Goal: Task Accomplishment & Management: Use online tool/utility

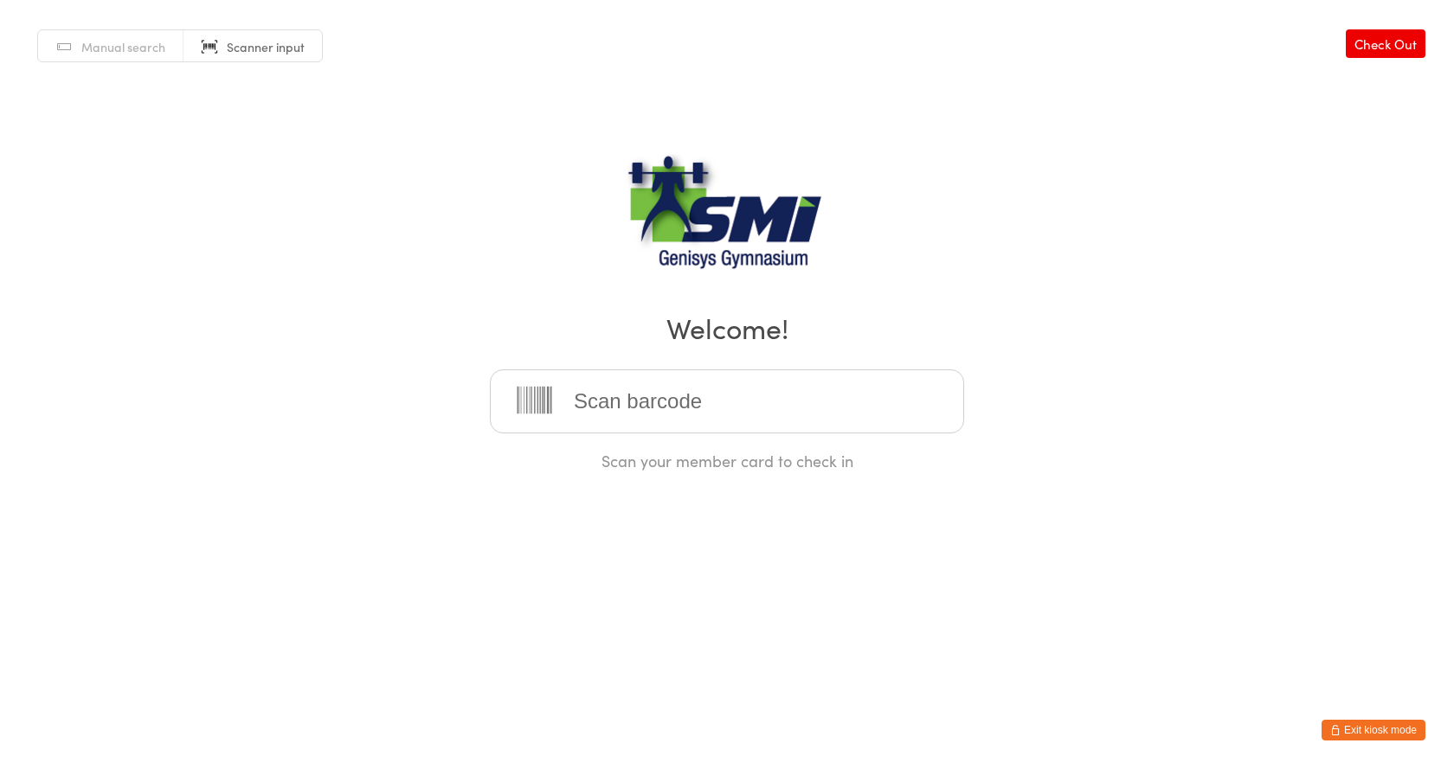
click at [113, 55] on span "Manual search" at bounding box center [123, 46] width 84 height 17
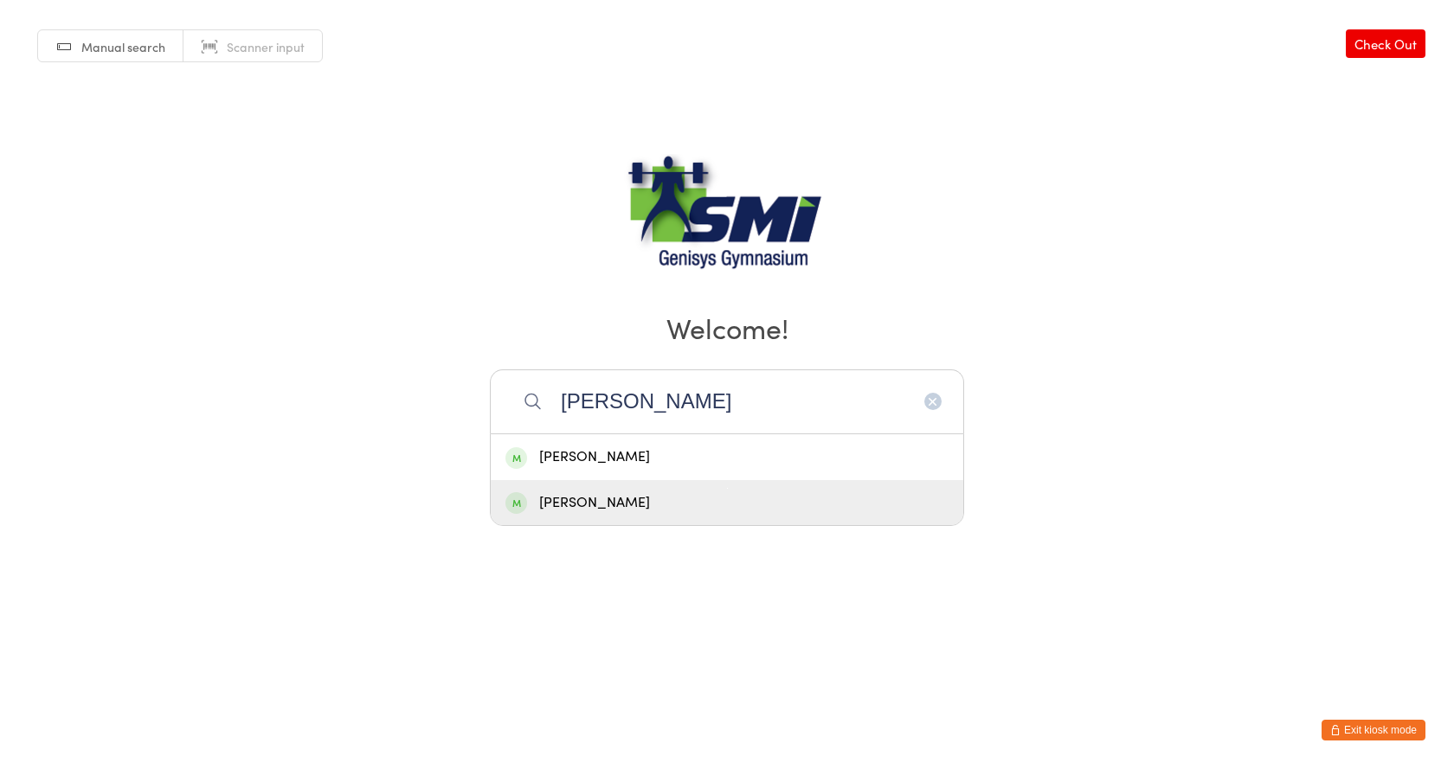
type input "[PERSON_NAME]"
click at [710, 516] on div "[PERSON_NAME]" at bounding box center [727, 503] width 473 height 46
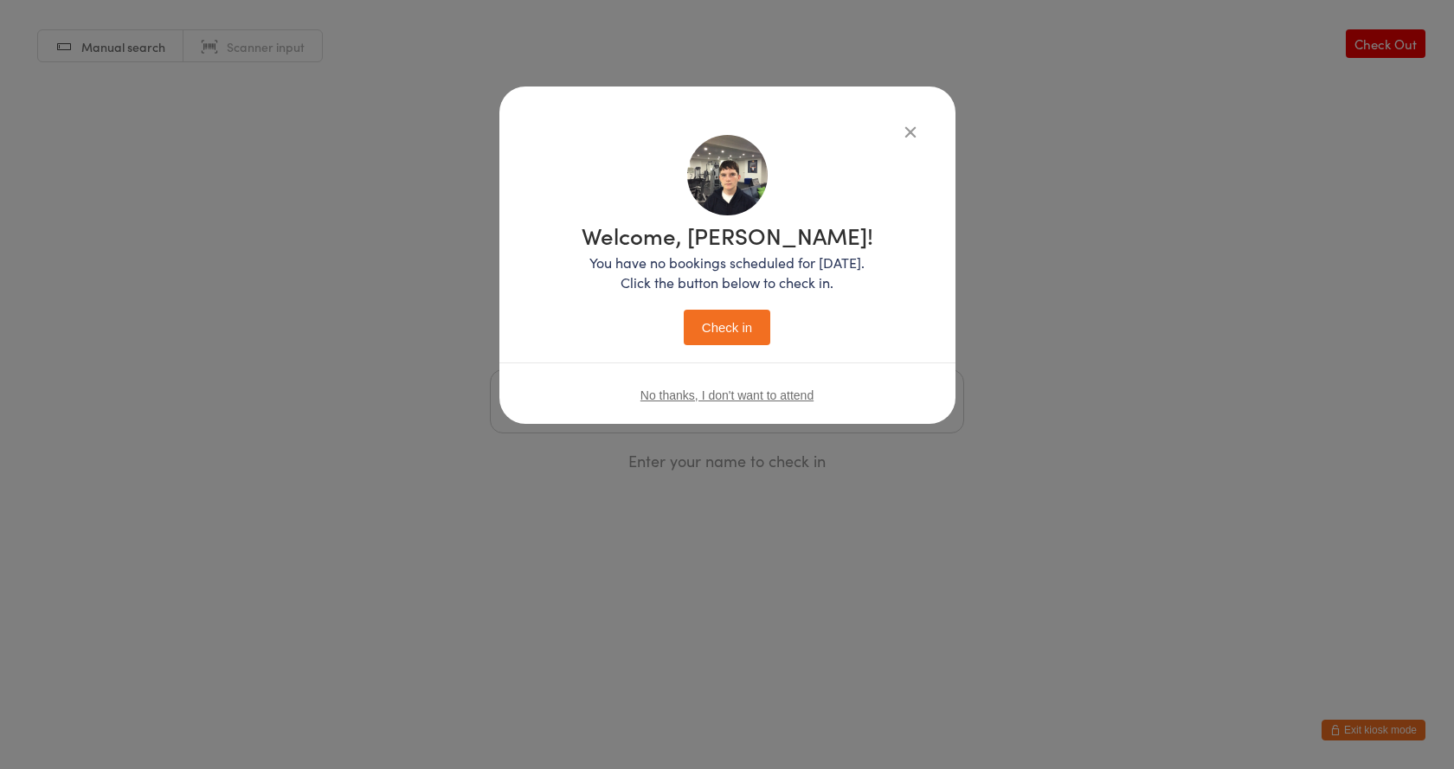
click at [720, 326] on button "Check in" at bounding box center [727, 327] width 87 height 35
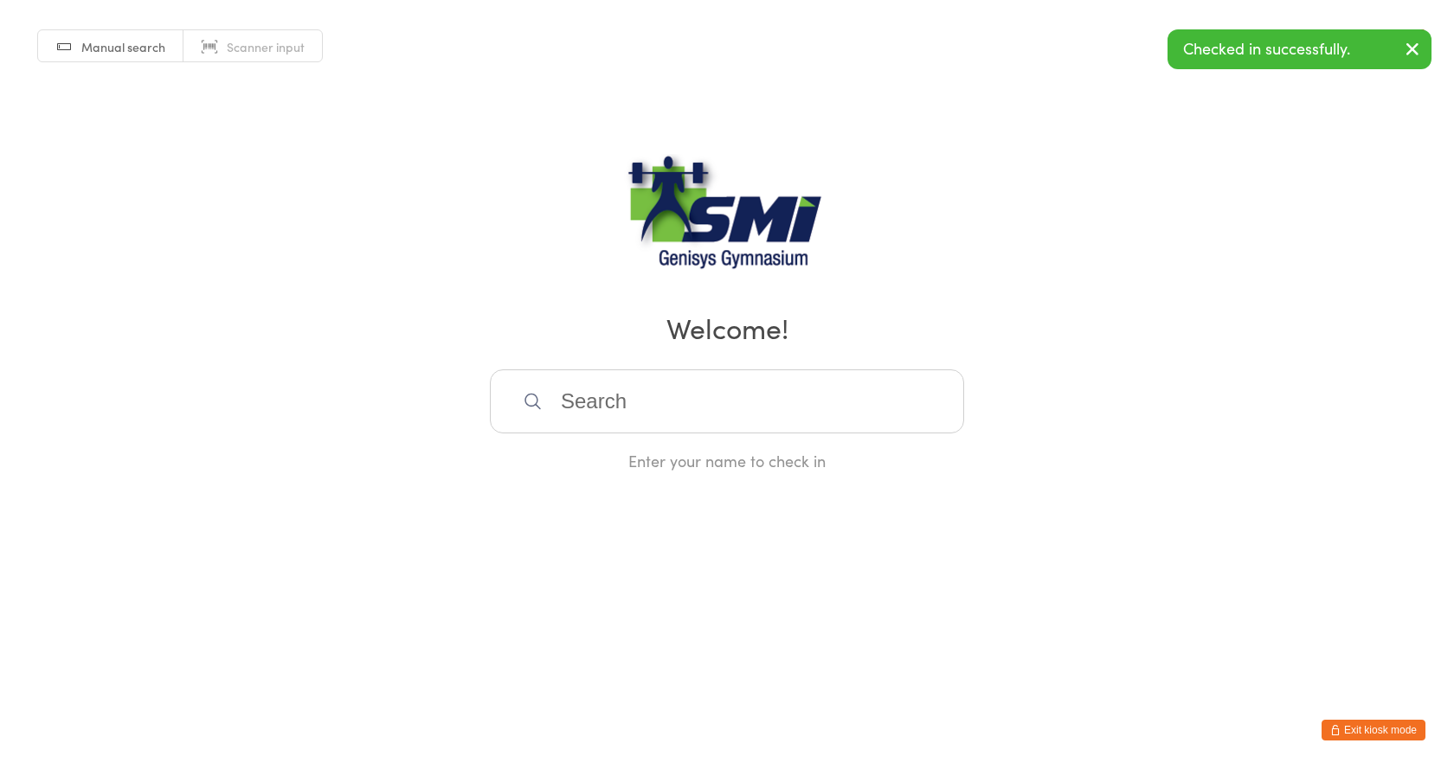
click at [266, 52] on span "Scanner input" at bounding box center [266, 46] width 78 height 17
click at [686, 406] on input "search" at bounding box center [727, 402] width 474 height 64
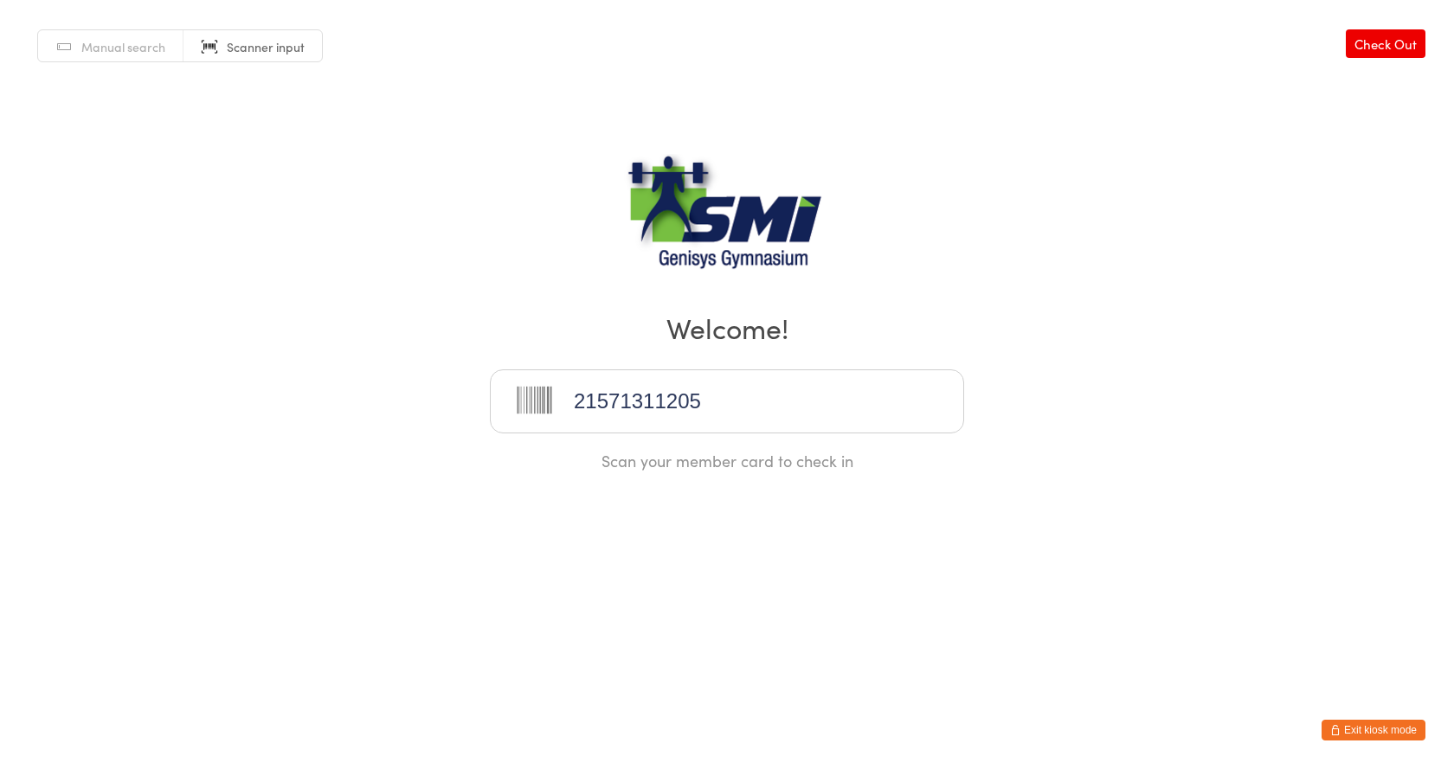
type input "21571311205"
type input "21571311119"
drag, startPoint x: 74, startPoint y: 46, endPoint x: 86, endPoint y: 58, distance: 17.1
click at [74, 48] on link "Manual search" at bounding box center [110, 46] width 145 height 33
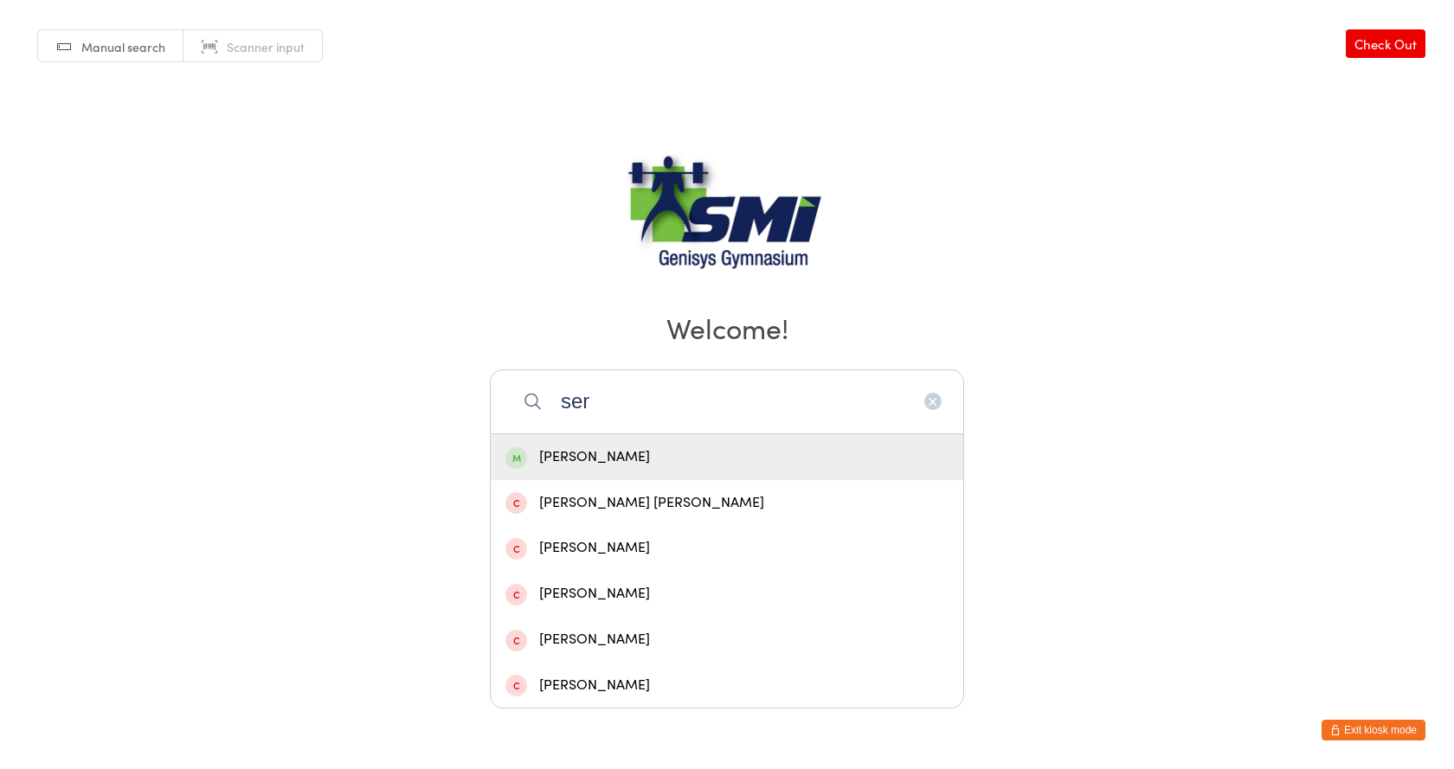
type input "ser"
click at [583, 460] on div "[PERSON_NAME]" at bounding box center [726, 457] width 443 height 23
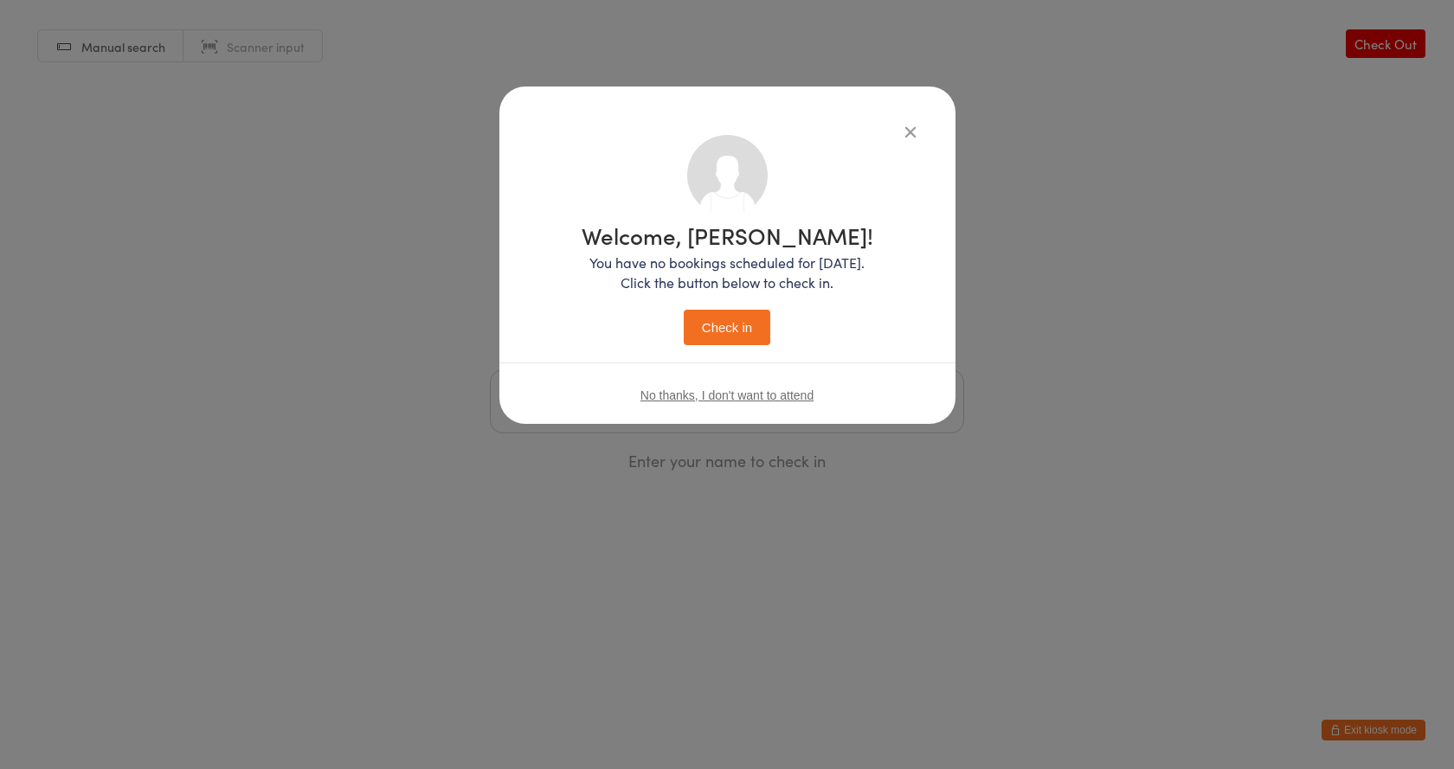
click at [707, 317] on button "Check in" at bounding box center [727, 327] width 87 height 35
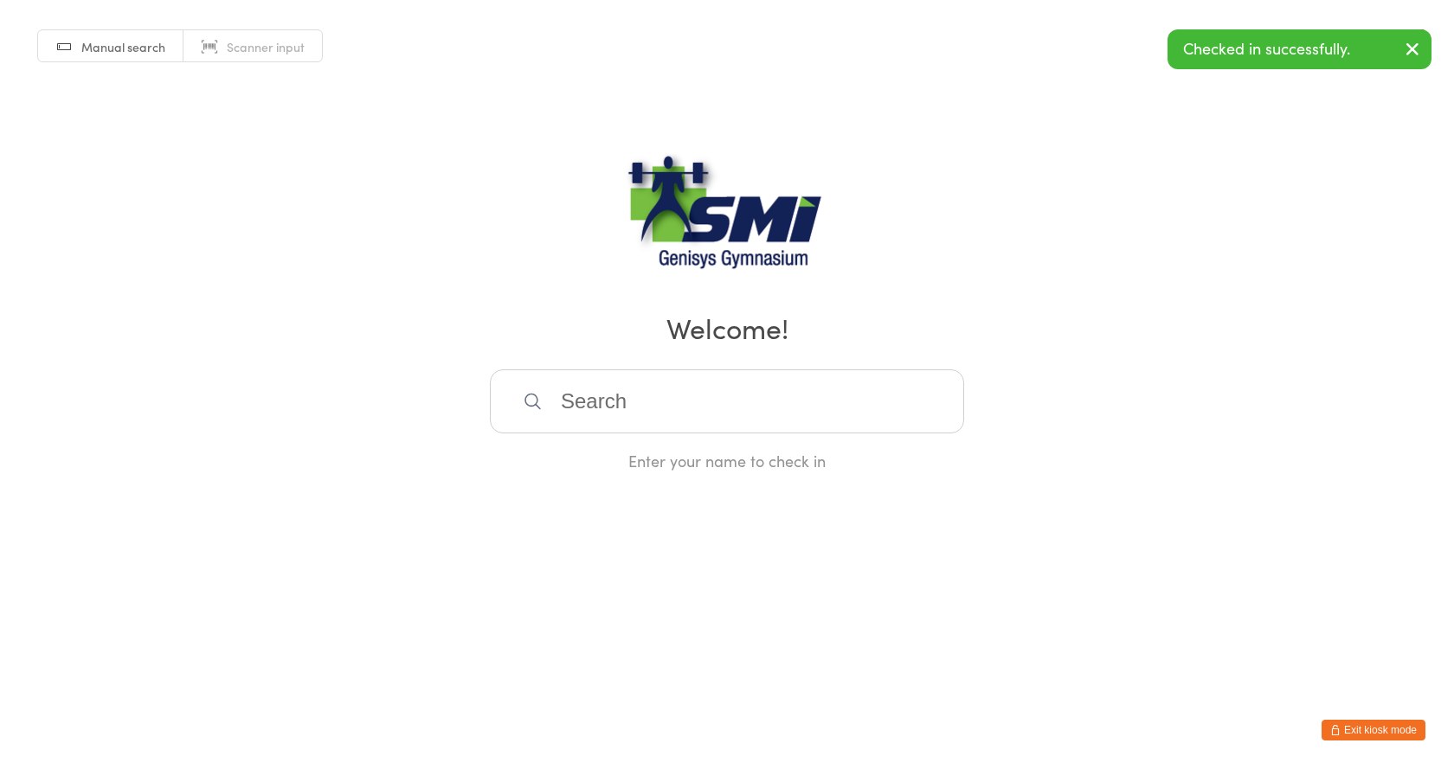
click at [267, 45] on span "Scanner input" at bounding box center [266, 46] width 78 height 17
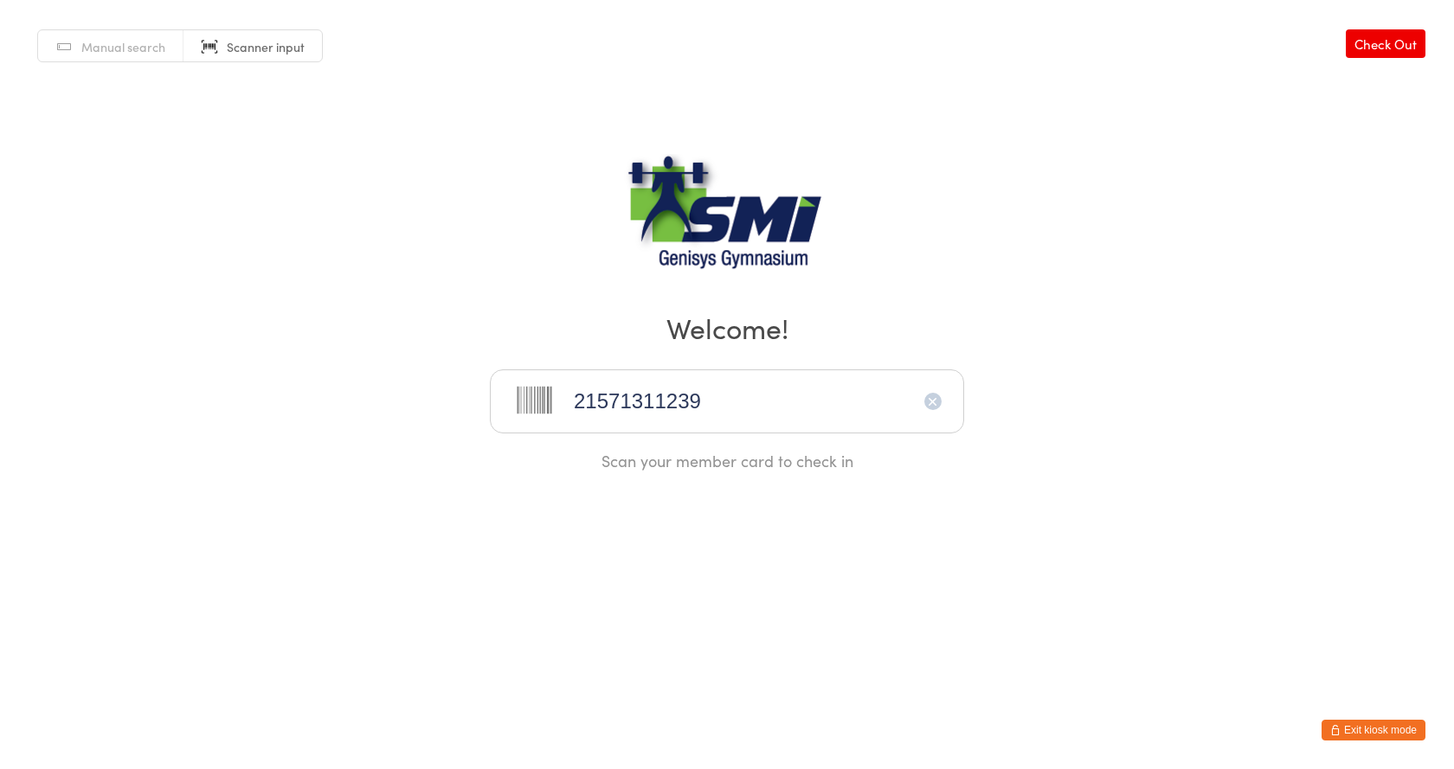
type input "21571311239"
type input "21571311308"
type input "21571311332"
type input "21571311302"
type input "21571311129"
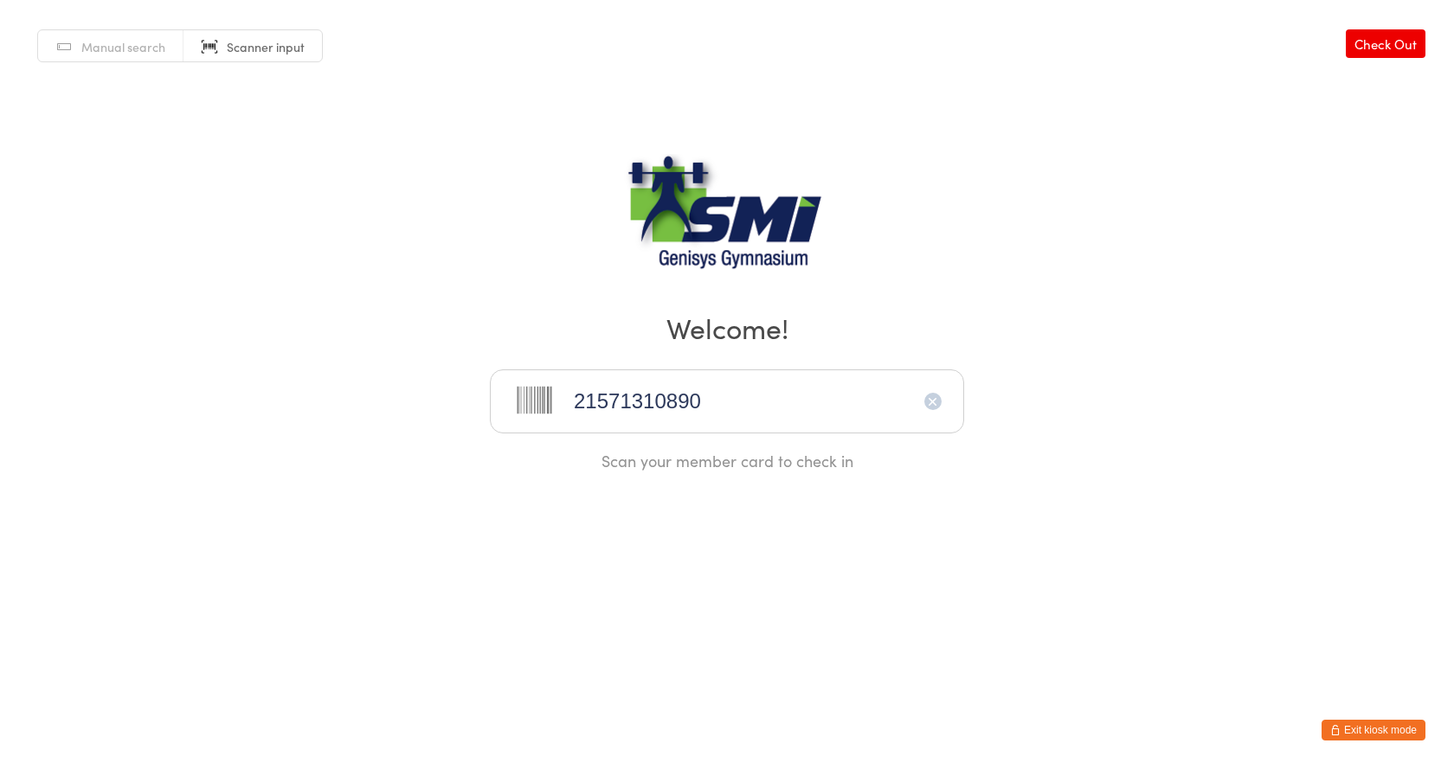
type input "21571310890"
